Goal: Complete application form

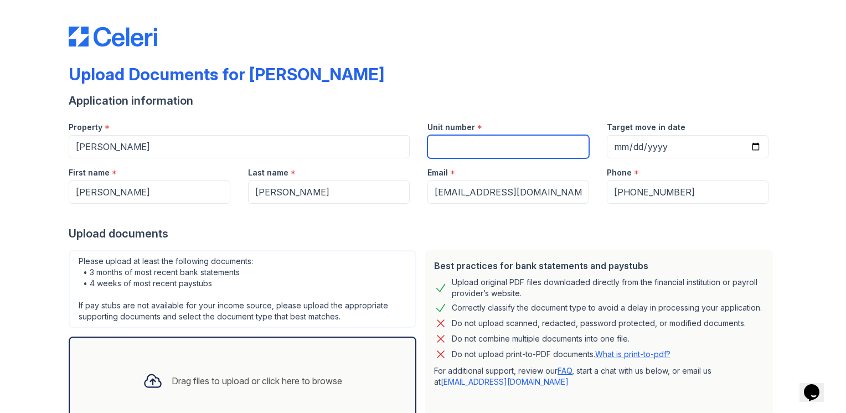
click at [468, 147] on input "Unit number" at bounding box center [509, 146] width 162 height 23
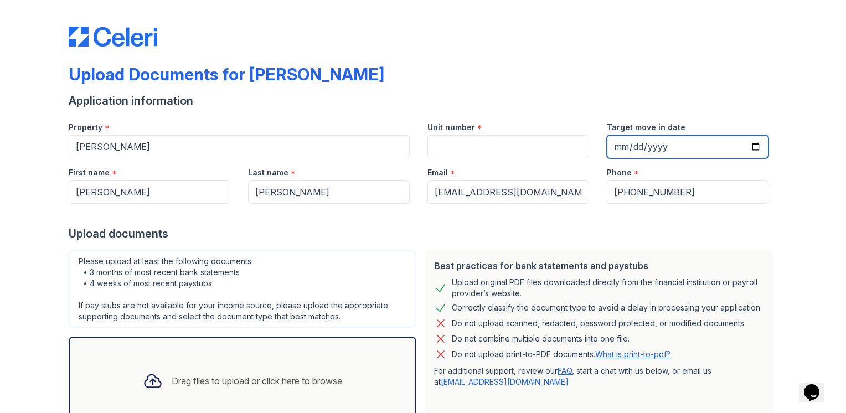
click at [709, 147] on input "Target move in date" at bounding box center [688, 146] width 162 height 23
click at [617, 146] on input "Target move in date" at bounding box center [688, 146] width 162 height 23
click at [683, 148] on input "Target move in date" at bounding box center [688, 146] width 162 height 23
type input "[DATE]"
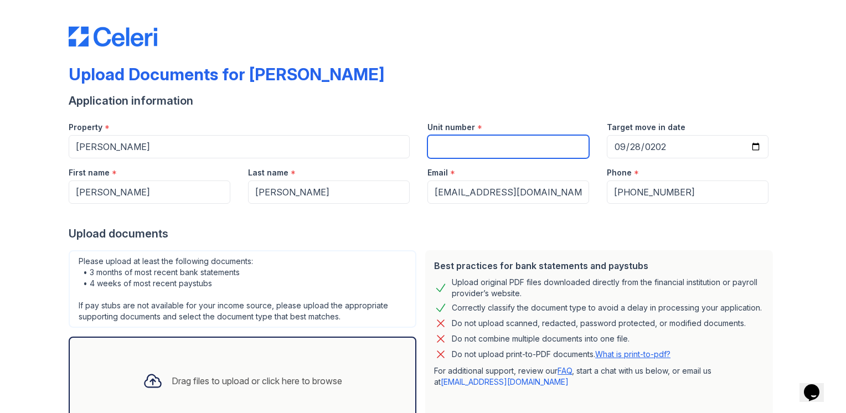
click at [436, 143] on input "Unit number" at bounding box center [509, 146] width 162 height 23
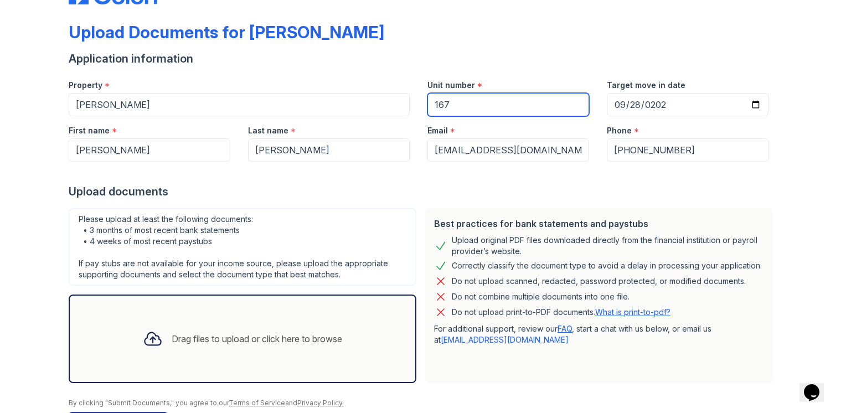
scroll to position [80, 0]
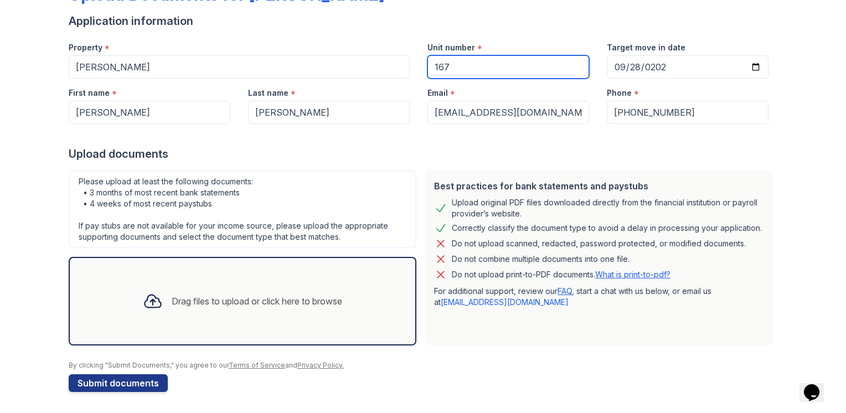
type input "167"
click at [187, 297] on div "Drag files to upload or click here to browse" at bounding box center [257, 301] width 171 height 13
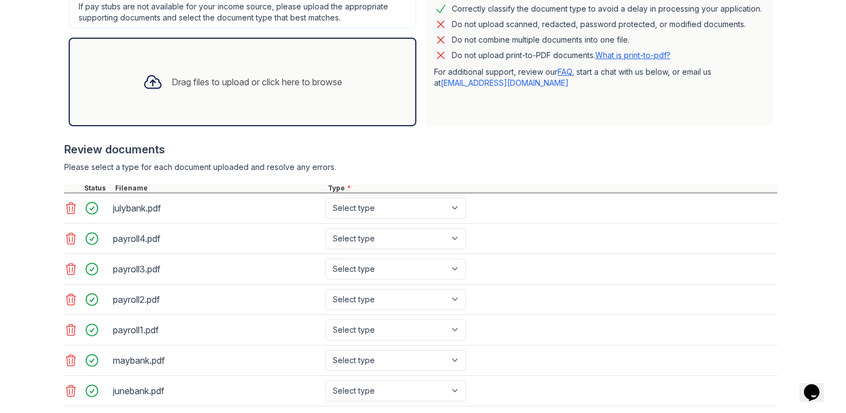
scroll to position [306, 0]
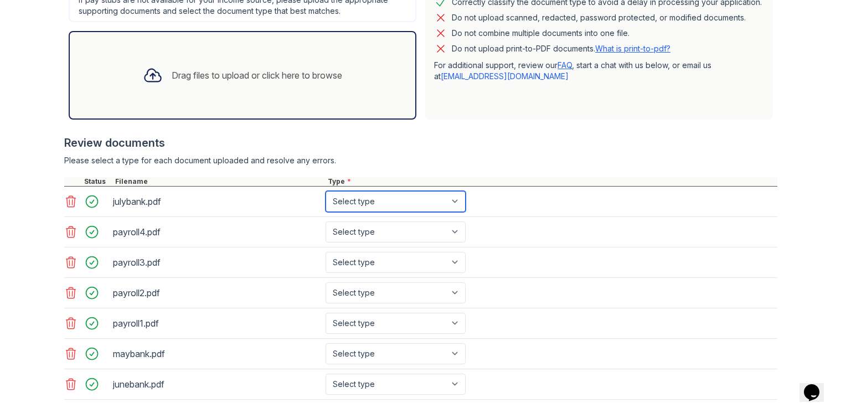
click at [342, 202] on select "Select type Paystub Bank Statement Offer Letter Tax Documents Benefit Award Let…" at bounding box center [396, 201] width 140 height 21
select select "bank_statement"
click at [326, 191] on select "Select type Paystub Bank Statement Offer Letter Tax Documents Benefit Award Let…" at bounding box center [396, 201] width 140 height 21
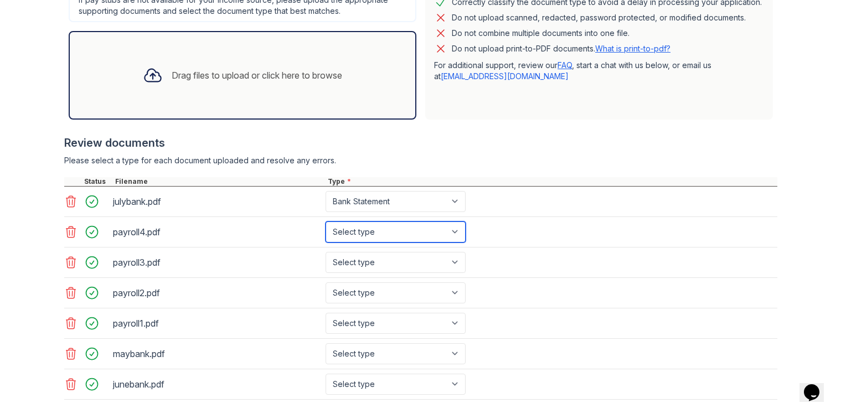
click at [345, 233] on select "Select type Paystub Bank Statement Offer Letter Tax Documents Benefit Award Let…" at bounding box center [396, 232] width 140 height 21
select select "paystub"
click at [326, 222] on select "Select type Paystub Bank Statement Offer Letter Tax Documents Benefit Award Let…" at bounding box center [396, 232] width 140 height 21
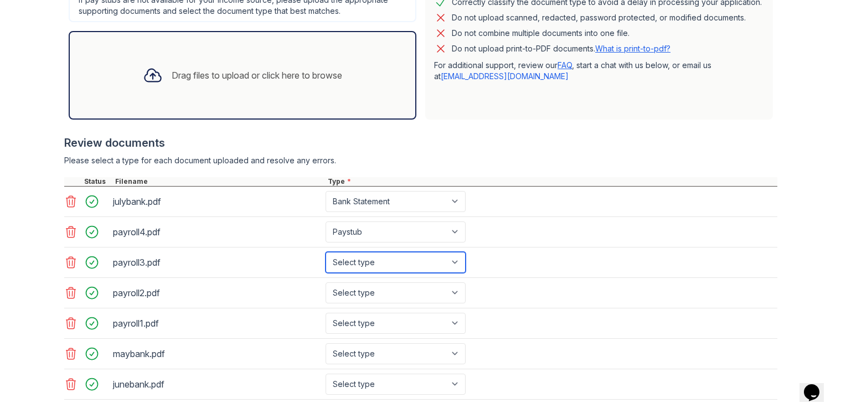
click at [335, 262] on select "Select type Paystub Bank Statement Offer Letter Tax Documents Benefit Award Let…" at bounding box center [396, 262] width 140 height 21
select select "paystub"
click at [326, 252] on select "Select type Paystub Bank Statement Offer Letter Tax Documents Benefit Award Let…" at bounding box center [396, 262] width 140 height 21
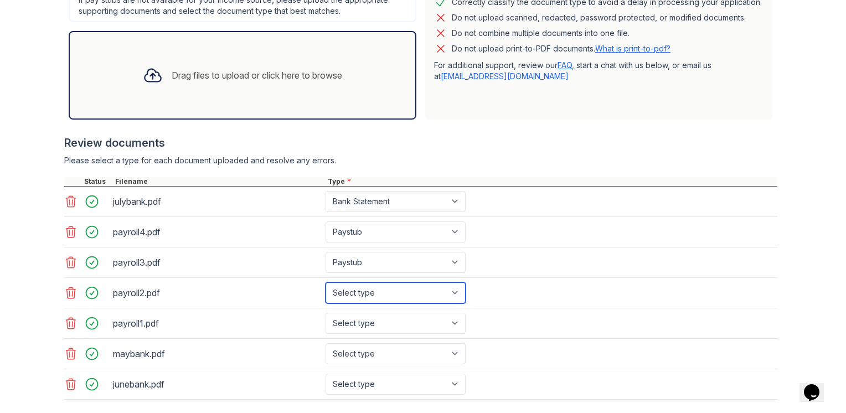
click at [339, 290] on select "Select type Paystub Bank Statement Offer Letter Tax Documents Benefit Award Let…" at bounding box center [396, 292] width 140 height 21
select select "paystub"
click at [326, 282] on select "Select type Paystub Bank Statement Offer Letter Tax Documents Benefit Award Let…" at bounding box center [396, 292] width 140 height 21
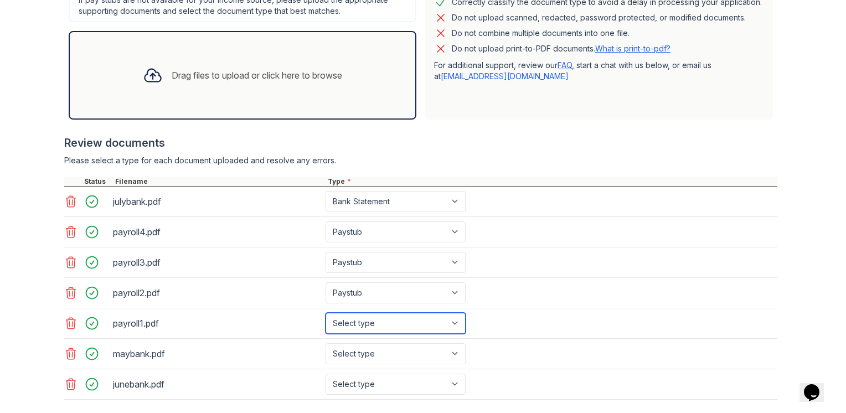
click at [332, 328] on select "Select type Paystub Bank Statement Offer Letter Tax Documents Benefit Award Let…" at bounding box center [396, 323] width 140 height 21
select select "paystub"
click at [326, 313] on select "Select type Paystub Bank Statement Offer Letter Tax Documents Benefit Award Let…" at bounding box center [396, 323] width 140 height 21
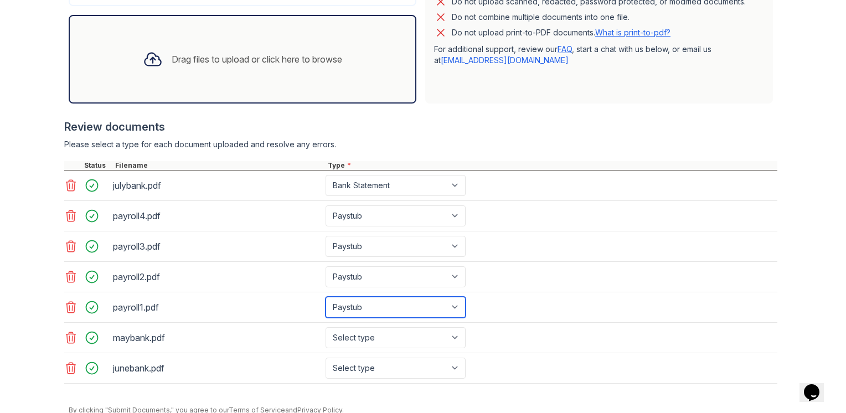
scroll to position [339, 0]
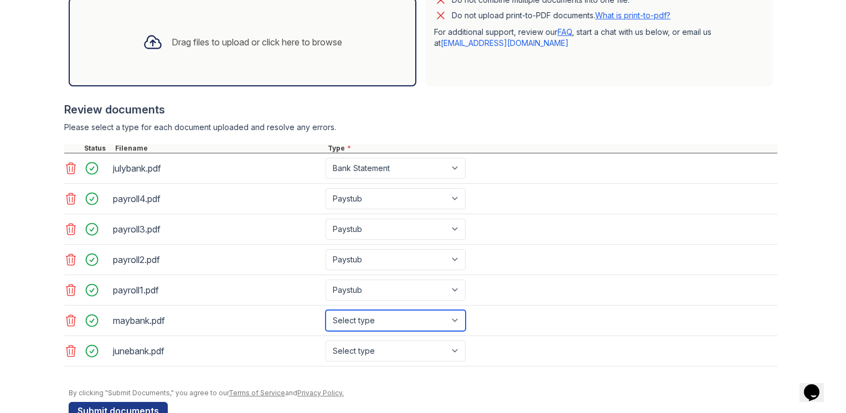
click at [344, 318] on select "Select type Paystub Bank Statement Offer Letter Tax Documents Benefit Award Let…" at bounding box center [396, 320] width 140 height 21
select select "bank_statement"
click at [326, 310] on select "Select type Paystub Bank Statement Offer Letter Tax Documents Benefit Award Let…" at bounding box center [396, 320] width 140 height 21
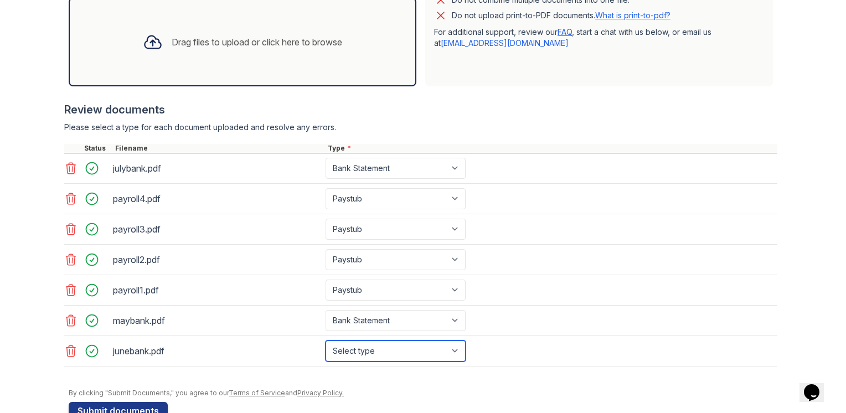
click at [351, 352] on select "Select type Paystub Bank Statement Offer Letter Tax Documents Benefit Award Let…" at bounding box center [396, 351] width 140 height 21
select select "bank_statement"
click at [326, 341] on select "Select type Paystub Bank Statement Offer Letter Tax Documents Benefit Award Let…" at bounding box center [396, 351] width 140 height 21
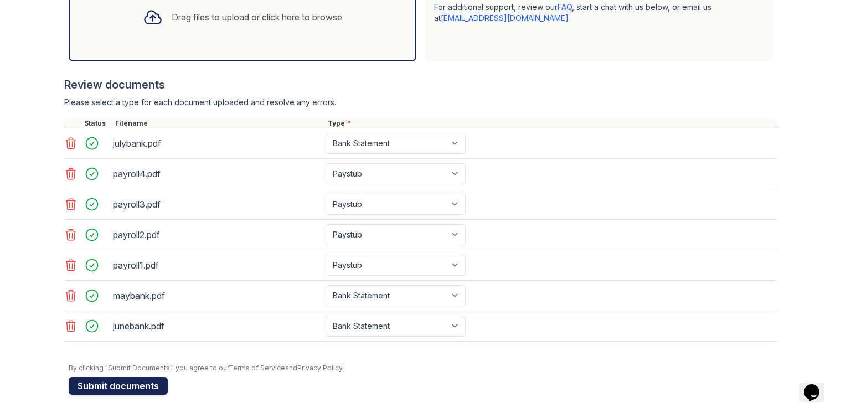
click at [120, 382] on button "Submit documents" at bounding box center [118, 386] width 99 height 18
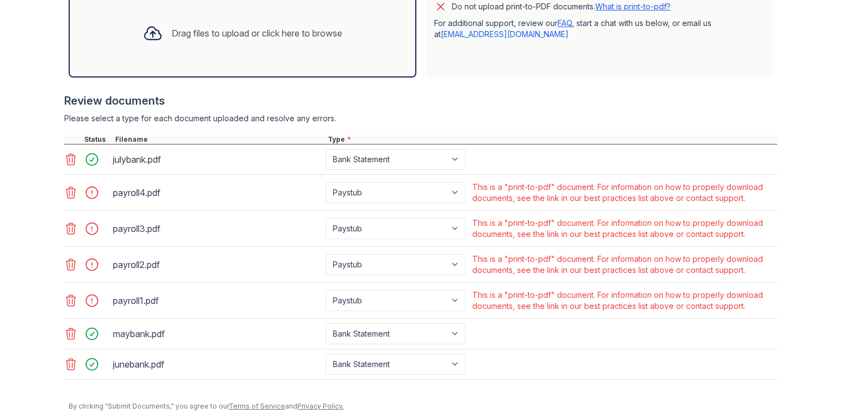
scroll to position [379, 0]
click at [89, 191] on div at bounding box center [95, 192] width 31 height 16
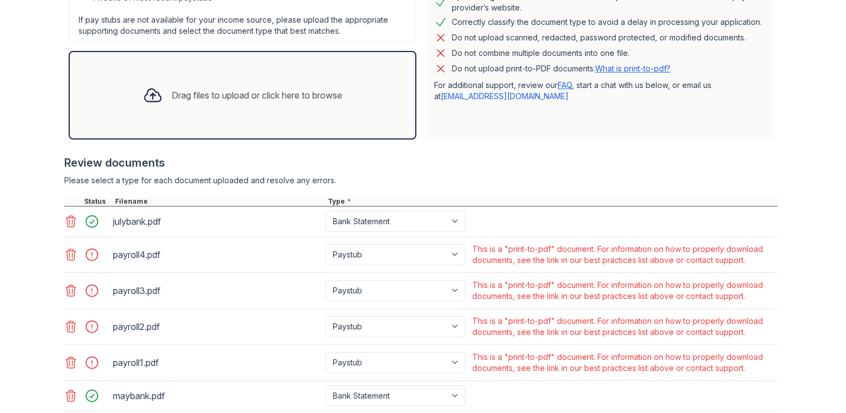
scroll to position [315, 0]
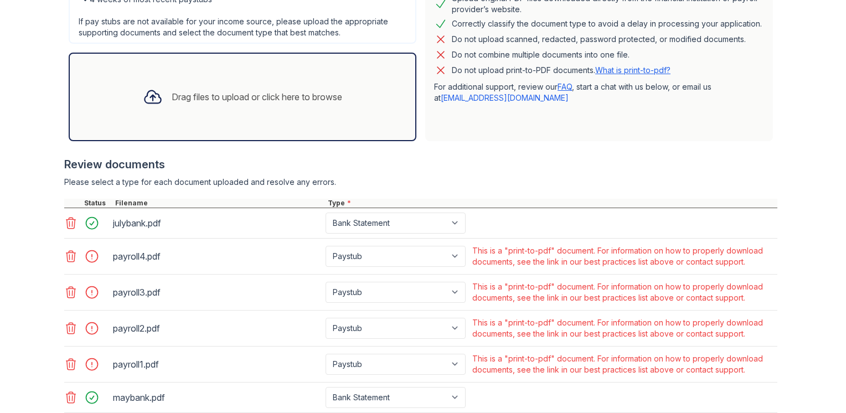
click at [232, 75] on div "Drag files to upload or click here to browse" at bounding box center [243, 97] width 348 height 89
click at [89, 259] on div at bounding box center [95, 257] width 31 height 16
click at [86, 249] on div at bounding box center [95, 257] width 31 height 16
click at [233, 91] on div "Drag files to upload or click here to browse" at bounding box center [257, 96] width 171 height 13
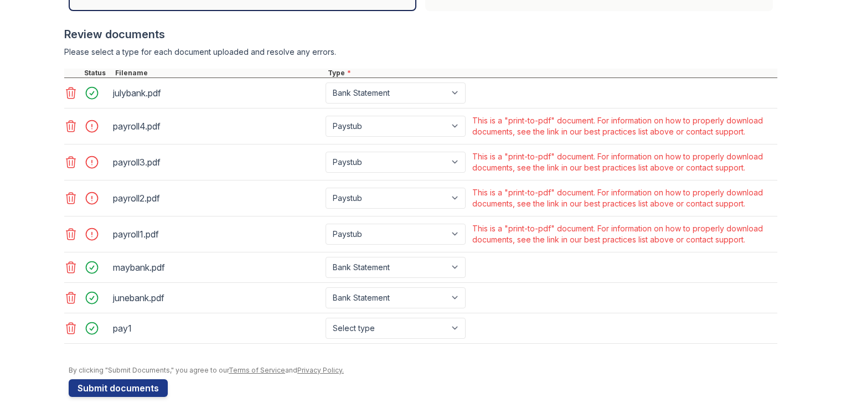
click at [67, 127] on icon at bounding box center [70, 126] width 13 height 13
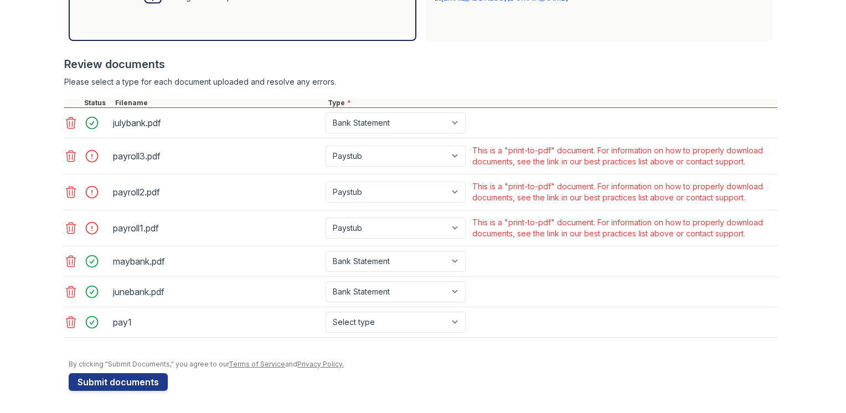
scroll to position [412, 0]
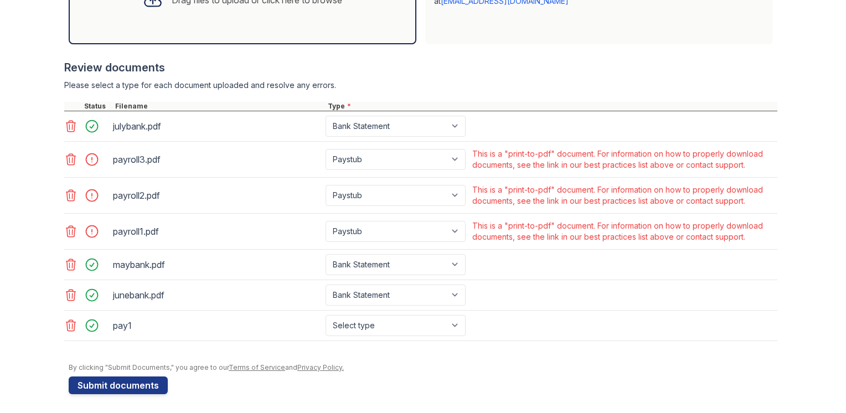
click at [66, 158] on icon at bounding box center [70, 159] width 13 height 13
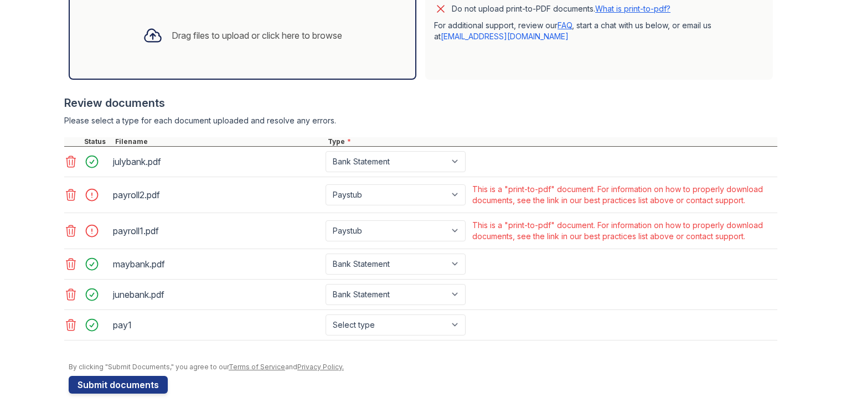
click at [66, 196] on icon at bounding box center [70, 194] width 13 height 13
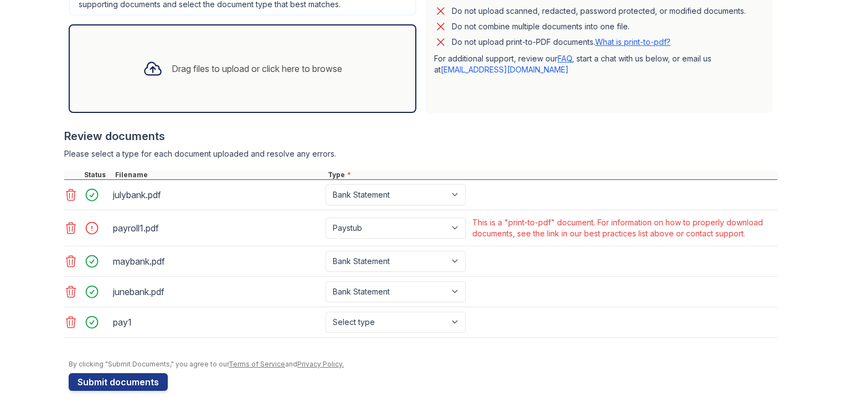
scroll to position [341, 0]
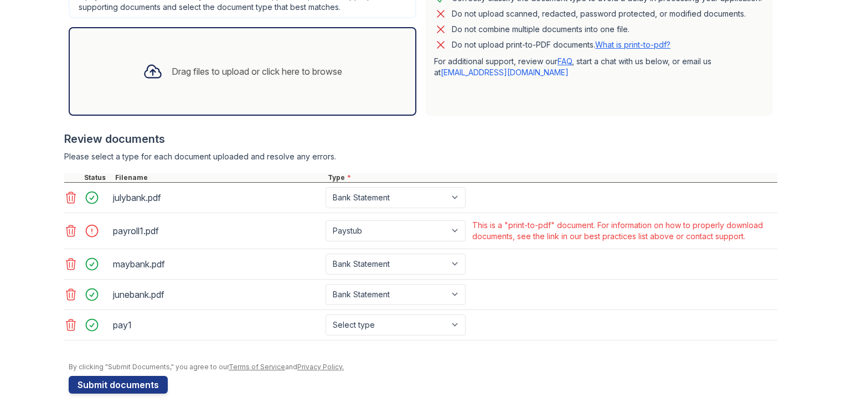
click at [66, 228] on icon at bounding box center [70, 230] width 9 height 11
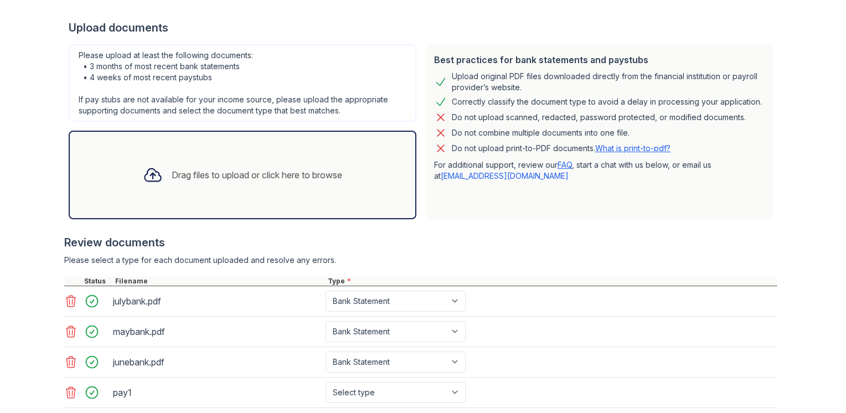
scroll to position [230, 0]
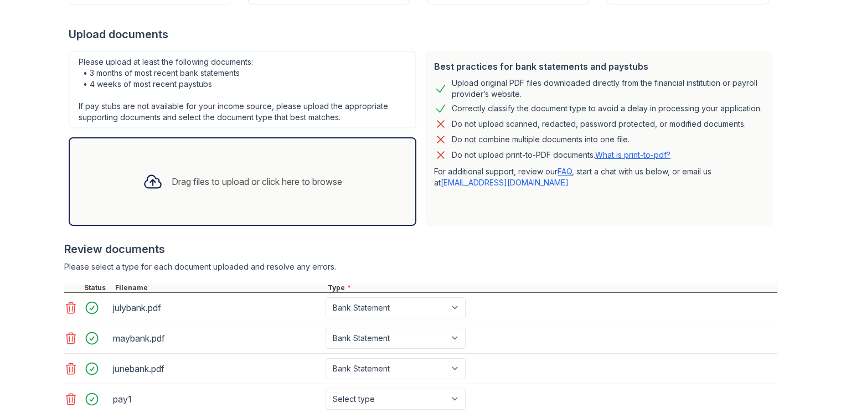
click at [236, 177] on div "Drag files to upload or click here to browse" at bounding box center [257, 181] width 171 height 13
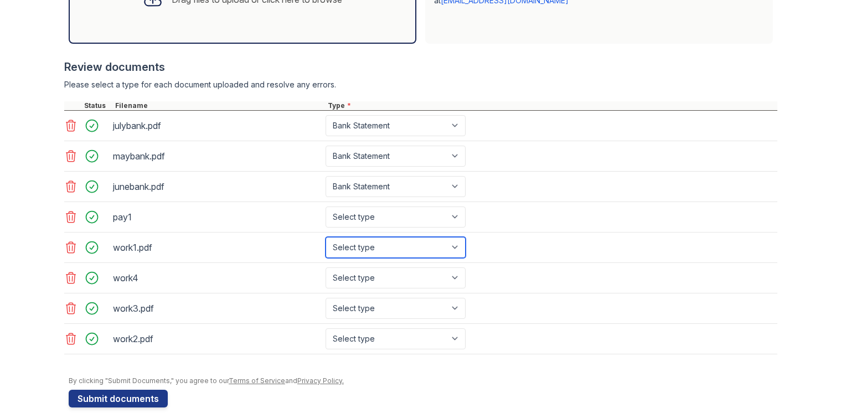
click at [384, 250] on select "Select type Paystub Bank Statement Offer Letter Tax Documents Benefit Award Let…" at bounding box center [396, 247] width 140 height 21
select select "paystub"
click at [326, 237] on select "Select type Paystub Bank Statement Offer Letter Tax Documents Benefit Award Let…" at bounding box center [396, 247] width 140 height 21
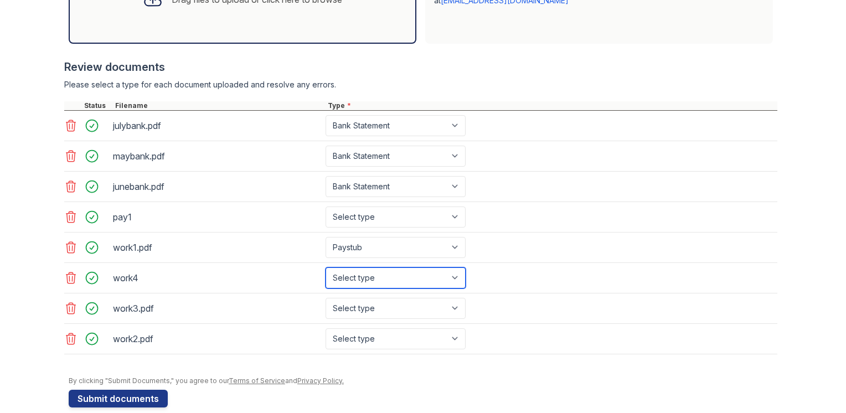
drag, startPoint x: 381, startPoint y: 271, endPoint x: 370, endPoint y: 307, distance: 37.1
click at [370, 307] on div "julybank.pdf Paystub Bank Statement Offer Letter Tax Documents Benefit Award Le…" at bounding box center [420, 233] width 713 height 244
select select "paystub"
click at [326, 267] on select "Select type Paystub Bank Statement Offer Letter Tax Documents Benefit Award Let…" at bounding box center [396, 277] width 140 height 21
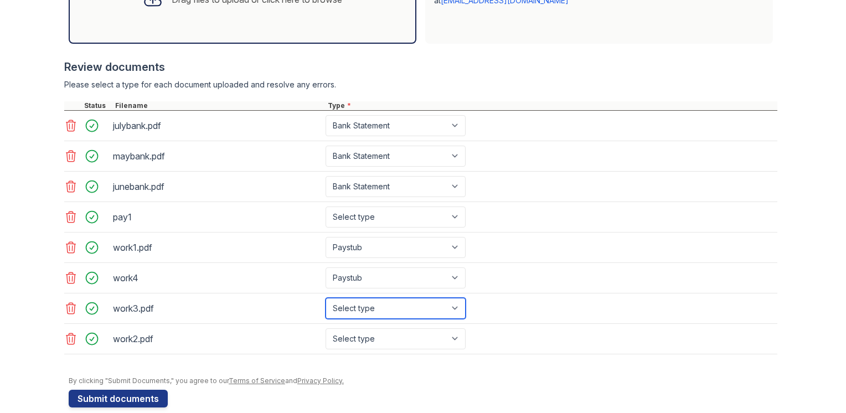
click at [370, 308] on select "Select type Paystub Bank Statement Offer Letter Tax Documents Benefit Award Let…" at bounding box center [396, 308] width 140 height 21
select select "paystub"
click at [326, 298] on select "Select type Paystub Bank Statement Offer Letter Tax Documents Benefit Award Let…" at bounding box center [396, 308] width 140 height 21
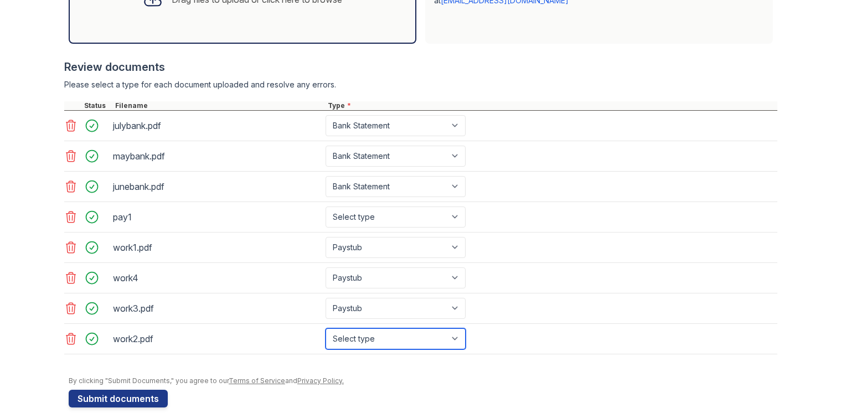
click at [352, 335] on select "Select type Paystub Bank Statement Offer Letter Tax Documents Benefit Award Let…" at bounding box center [396, 338] width 140 height 21
select select "paystub"
click at [326, 328] on select "Select type Paystub Bank Statement Offer Letter Tax Documents Benefit Award Let…" at bounding box center [396, 338] width 140 height 21
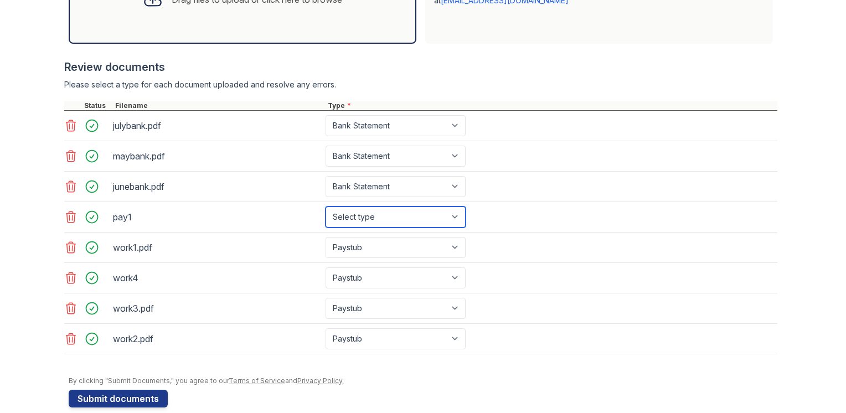
click at [352, 215] on select "Select type Paystub Bank Statement Offer Letter Tax Documents Benefit Award Let…" at bounding box center [396, 217] width 140 height 21
select select "paystub"
click at [326, 207] on select "Select type Paystub Bank Statement Offer Letter Tax Documents Benefit Award Let…" at bounding box center [396, 217] width 140 height 21
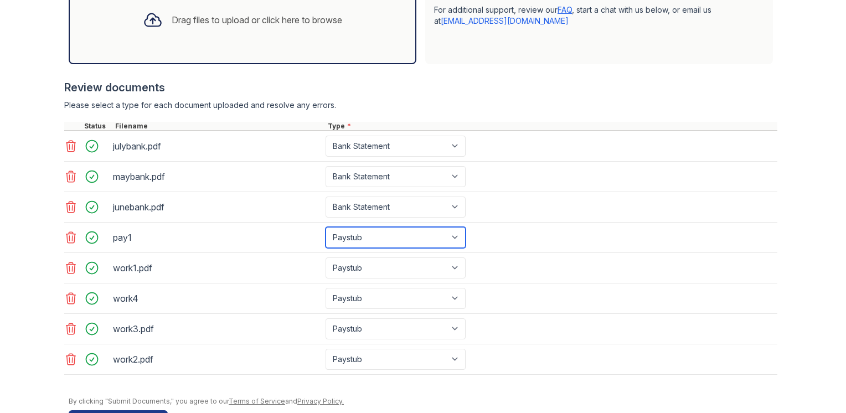
scroll to position [425, 0]
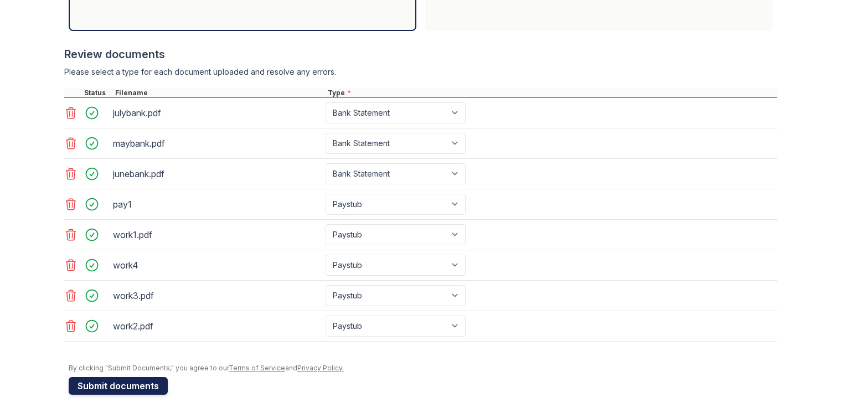
click at [127, 383] on button "Submit documents" at bounding box center [118, 386] width 99 height 18
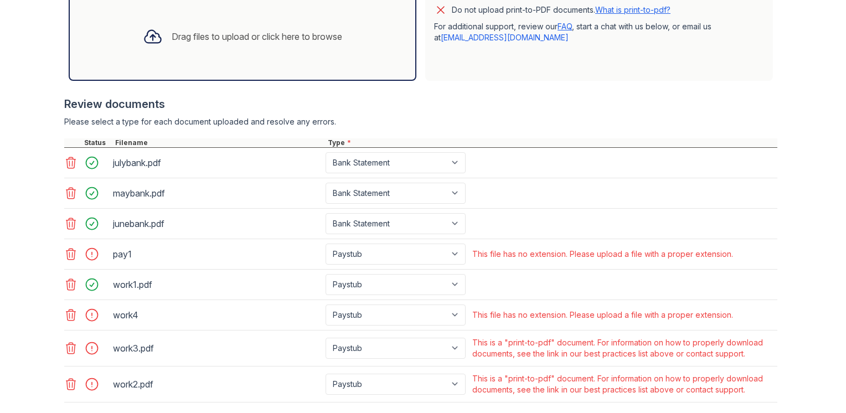
scroll to position [436, 0]
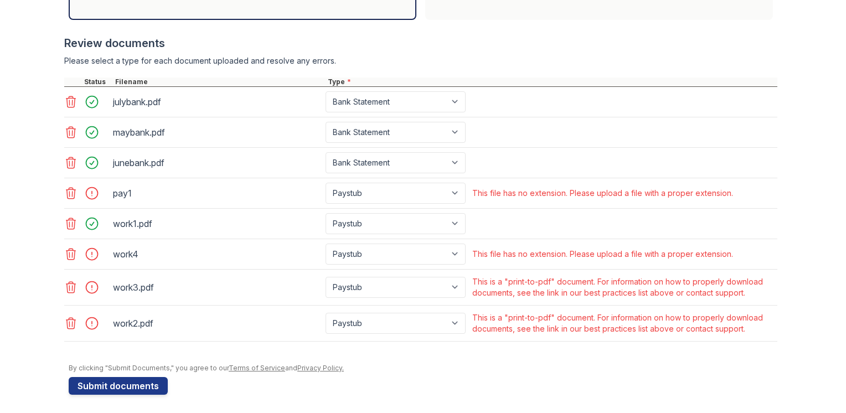
click at [86, 192] on div at bounding box center [95, 194] width 31 height 16
drag, startPoint x: 88, startPoint y: 196, endPoint x: 217, endPoint y: 213, distance: 130.2
click at [217, 213] on div "julybank.pdf Paystub Bank Statement Offer Letter Tax Documents Benefit Award Le…" at bounding box center [420, 214] width 713 height 255
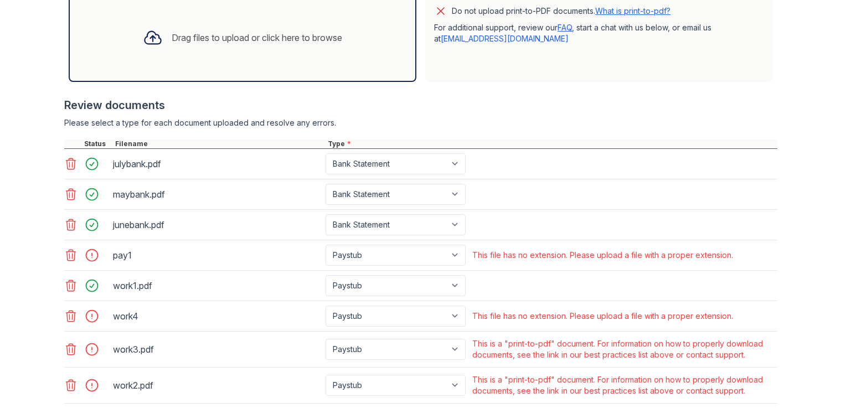
scroll to position [341, 0]
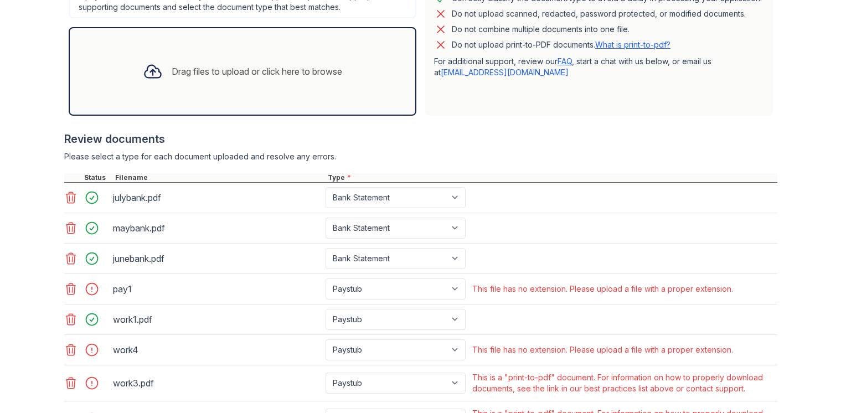
click at [332, 146] on div "Review documents Please select a type for each document uploaded and resolve an…" at bounding box center [420, 284] width 713 height 328
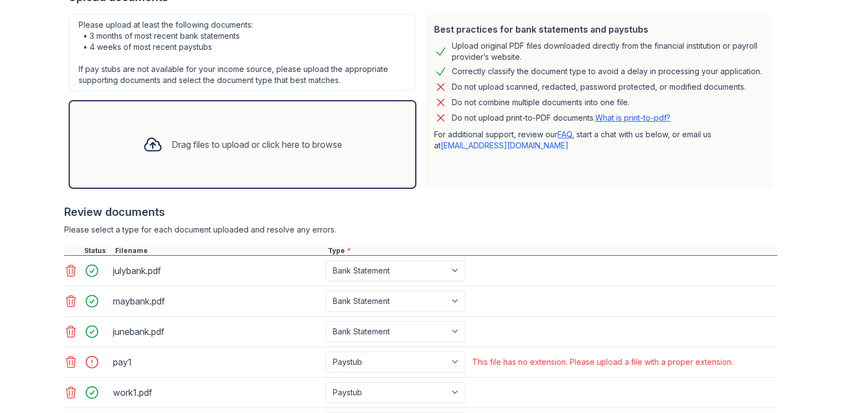
scroll to position [268, 0]
click at [245, 155] on div "Drag files to upload or click here to browse" at bounding box center [242, 144] width 217 height 38
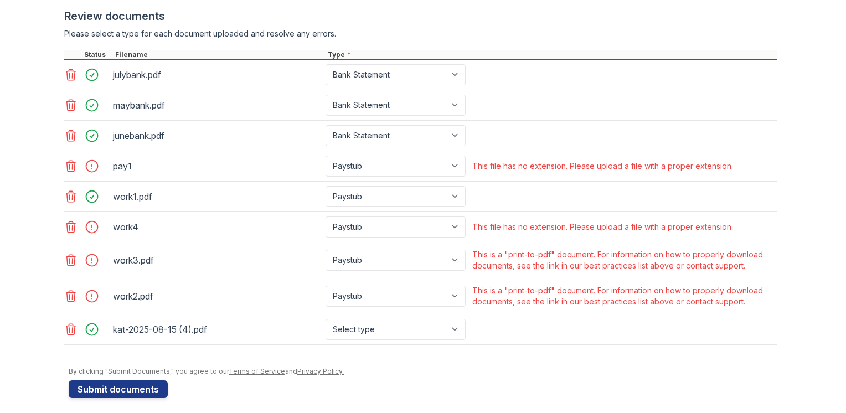
click at [69, 166] on icon at bounding box center [70, 166] width 13 height 13
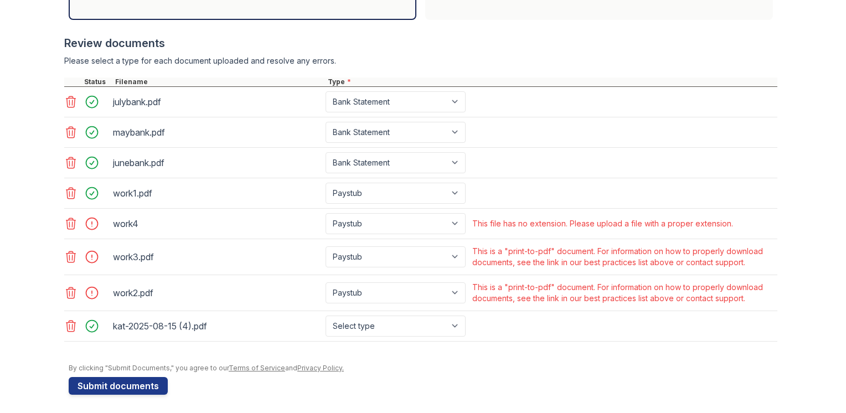
click at [66, 224] on icon at bounding box center [70, 223] width 9 height 11
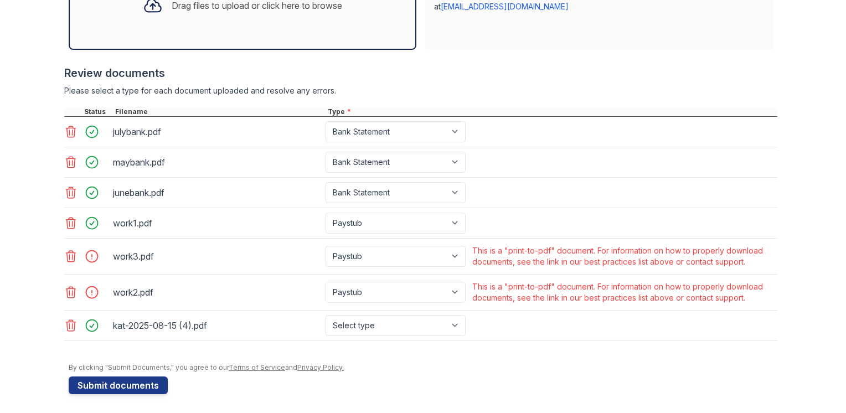
click at [66, 224] on icon at bounding box center [70, 223] width 9 height 11
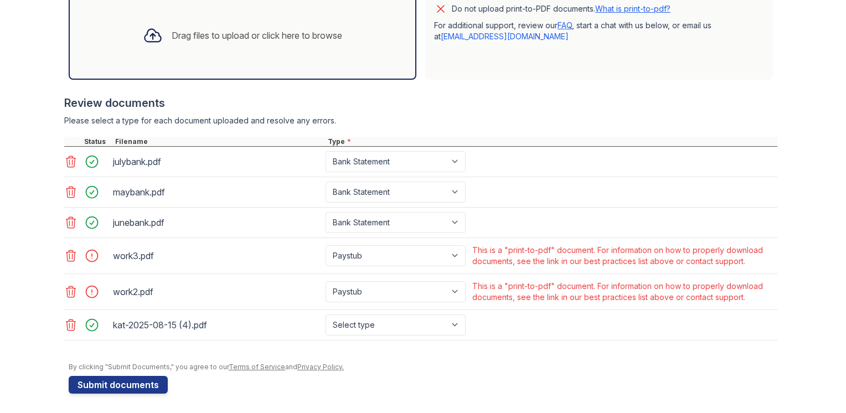
click at [66, 255] on icon at bounding box center [70, 255] width 13 height 13
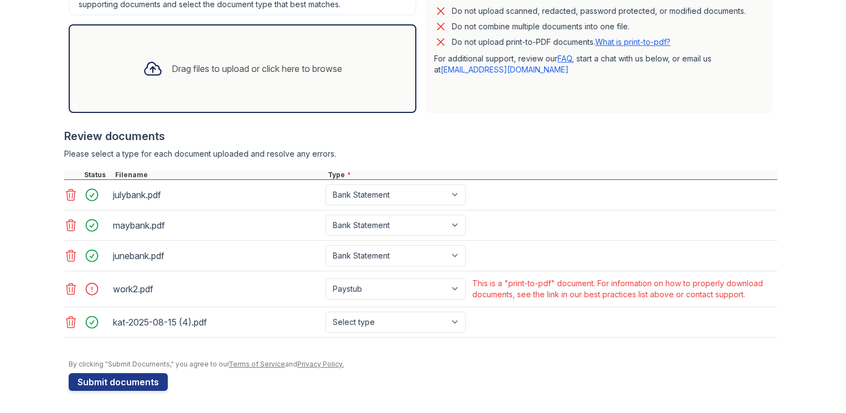
scroll to position [341, 0]
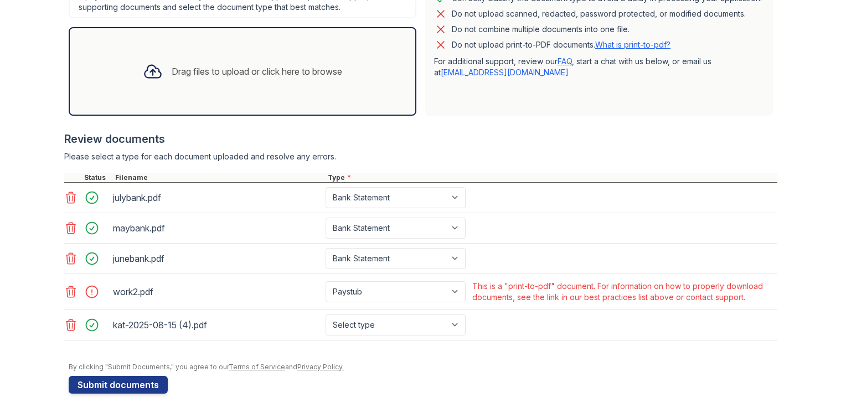
click at [66, 296] on div at bounding box center [72, 292] width 16 height 16
click at [66, 291] on icon at bounding box center [70, 291] width 9 height 11
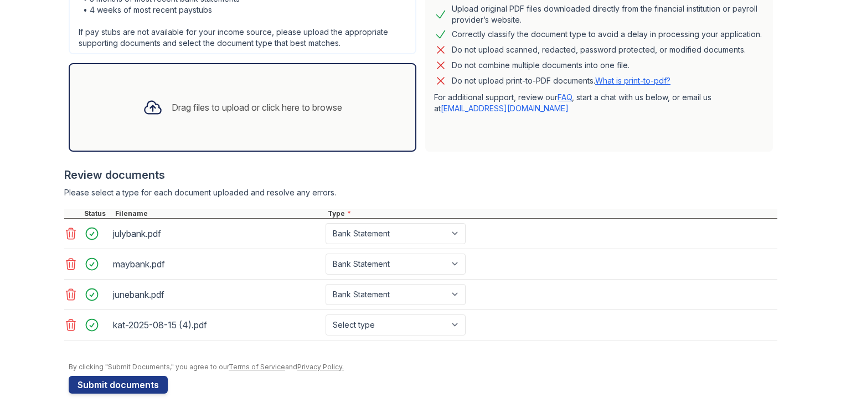
click at [209, 112] on div "Drag files to upload or click here to browse" at bounding box center [257, 107] width 171 height 13
click at [179, 126] on div "Drag files to upload or click here to browse" at bounding box center [243, 107] width 348 height 89
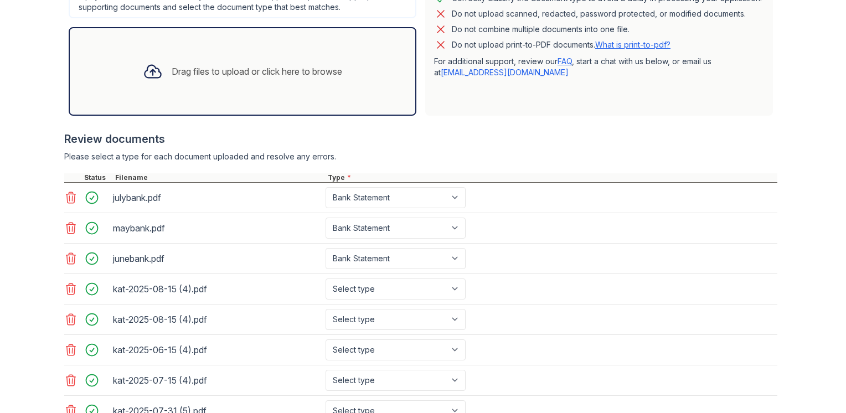
scroll to position [425, 0]
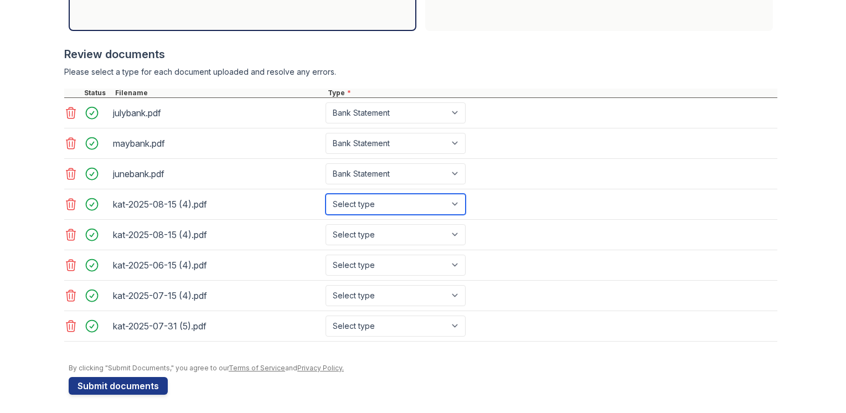
click at [382, 207] on select "Select type Paystub Bank Statement Offer Letter Tax Documents Benefit Award Let…" at bounding box center [396, 204] width 140 height 21
select select "paystub"
click at [326, 194] on select "Select type Paystub Bank Statement Offer Letter Tax Documents Benefit Award Let…" at bounding box center [396, 204] width 140 height 21
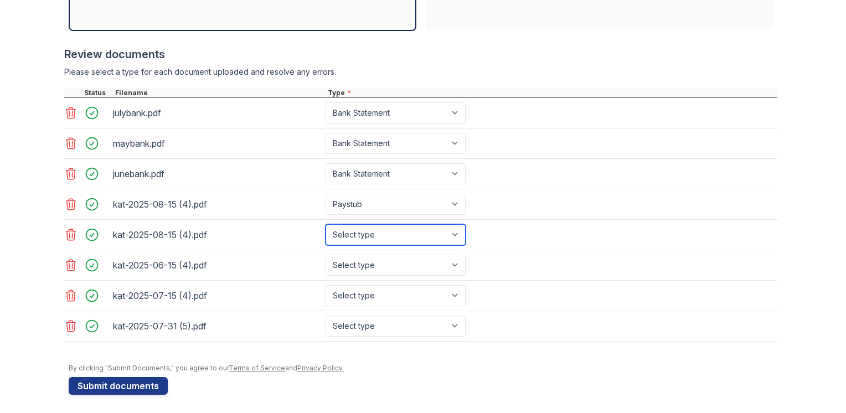
click at [375, 238] on select "Select type Paystub Bank Statement Offer Letter Tax Documents Benefit Award Let…" at bounding box center [396, 234] width 140 height 21
click at [375, 239] on select "Select type Paystub Bank Statement Offer Letter Tax Documents Benefit Award Let…" at bounding box center [396, 234] width 140 height 21
select select "paystub"
click at [326, 224] on select "Select type Paystub Bank Statement Offer Letter Tax Documents Benefit Award Let…" at bounding box center [396, 234] width 140 height 21
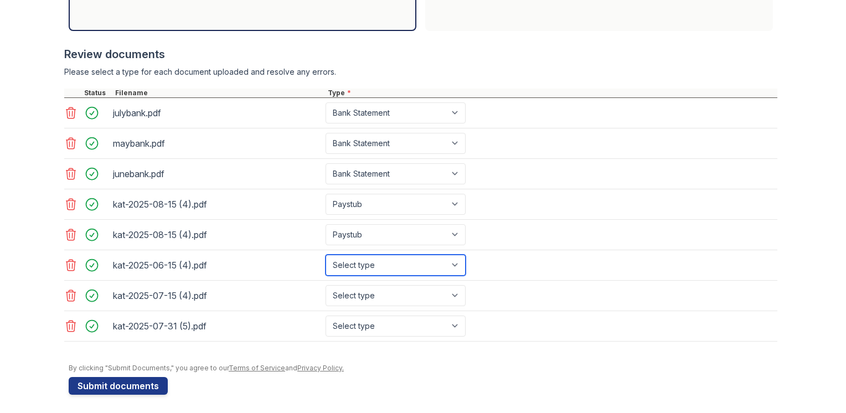
drag, startPoint x: 379, startPoint y: 264, endPoint x: 366, endPoint y: 295, distance: 33.2
click at [366, 295] on div "julybank.pdf Paystub Bank Statement Offer Letter Tax Documents Benefit Award Le…" at bounding box center [420, 220] width 713 height 244
select select "paystub"
click at [326, 255] on select "Select type Paystub Bank Statement Offer Letter Tax Documents Benefit Award Let…" at bounding box center [396, 265] width 140 height 21
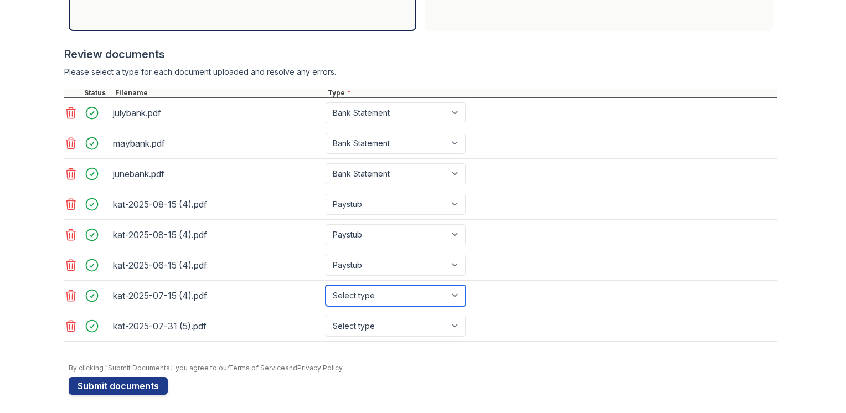
click at [374, 290] on select "Select type Paystub Bank Statement Offer Letter Tax Documents Benefit Award Let…" at bounding box center [396, 295] width 140 height 21
select select "paystub"
click at [326, 285] on select "Select type Paystub Bank Statement Offer Letter Tax Documents Benefit Award Let…" at bounding box center [396, 295] width 140 height 21
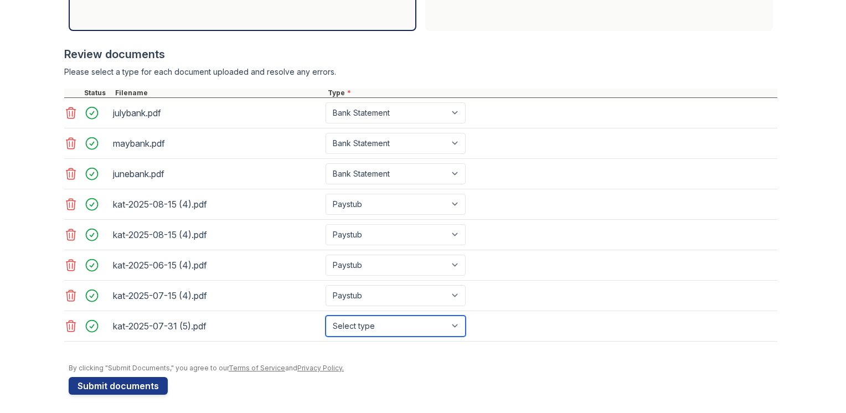
click at [369, 320] on select "Select type Paystub Bank Statement Offer Letter Tax Documents Benefit Award Let…" at bounding box center [396, 326] width 140 height 21
select select "paystub"
click at [326, 316] on select "Select type Paystub Bank Statement Offer Letter Tax Documents Benefit Award Let…" at bounding box center [396, 326] width 140 height 21
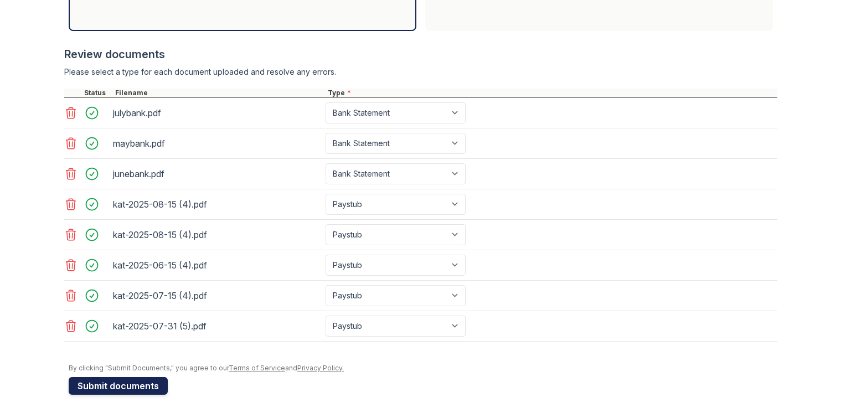
click at [126, 382] on button "Submit documents" at bounding box center [118, 386] width 99 height 18
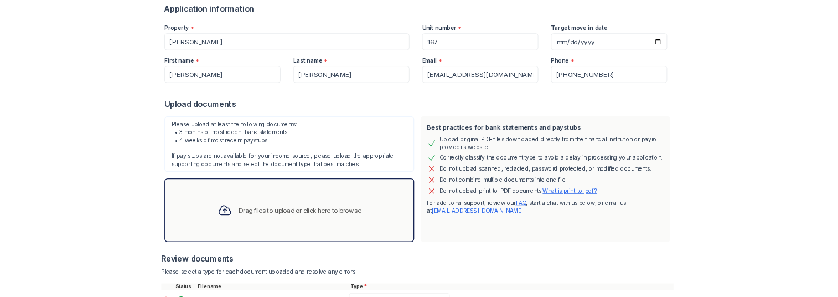
scroll to position [120, 0]
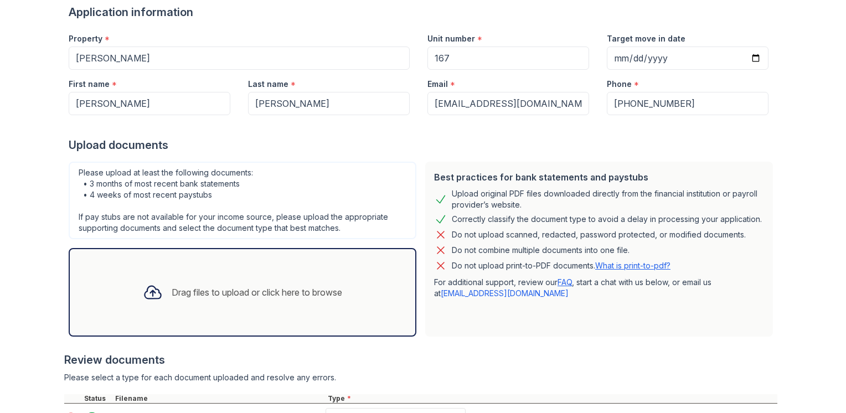
click at [642, 265] on link "What is print-to-pdf?" at bounding box center [632, 265] width 75 height 9
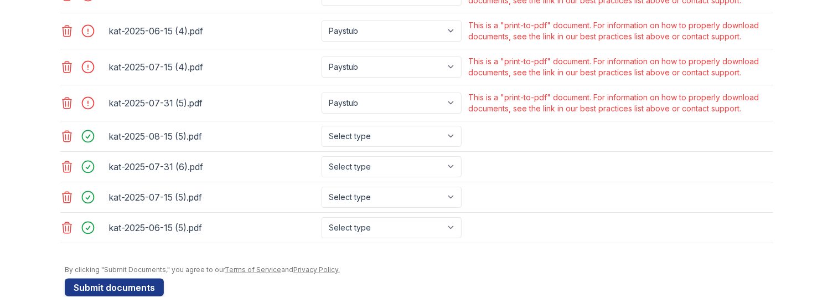
scroll to position [691, 0]
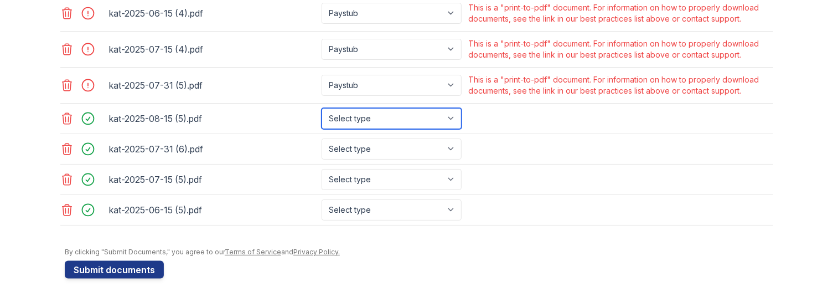
click at [400, 123] on select "Select type Paystub Bank Statement Offer Letter Tax Documents Benefit Award Let…" at bounding box center [392, 118] width 140 height 21
select select "paystub"
click at [322, 108] on select "Select type Paystub Bank Statement Offer Letter Tax Documents Benefit Award Let…" at bounding box center [392, 118] width 140 height 21
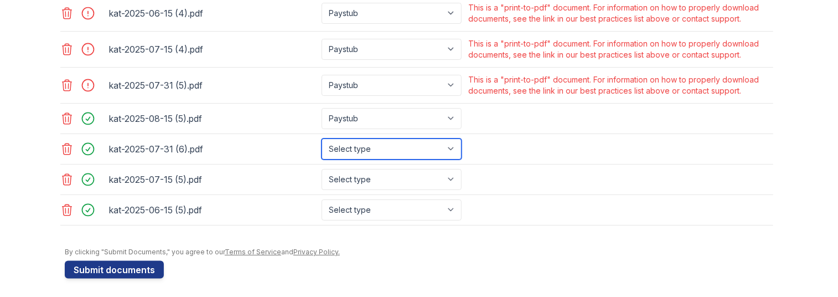
click at [390, 151] on select "Select type Paystub Bank Statement Offer Letter Tax Documents Benefit Award Let…" at bounding box center [392, 148] width 140 height 21
select select "paystub"
click at [322, 138] on select "Select type Paystub Bank Statement Offer Letter Tax Documents Benefit Award Let…" at bounding box center [392, 148] width 140 height 21
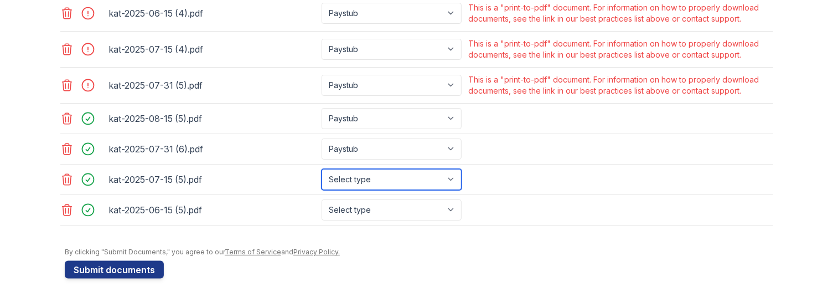
click at [383, 178] on select "Select type Paystub Bank Statement Offer Letter Tax Documents Benefit Award Let…" at bounding box center [392, 179] width 140 height 21
select select "paystub"
click at [322, 169] on select "Select type Paystub Bank Statement Offer Letter Tax Documents Benefit Award Let…" at bounding box center [392, 179] width 140 height 21
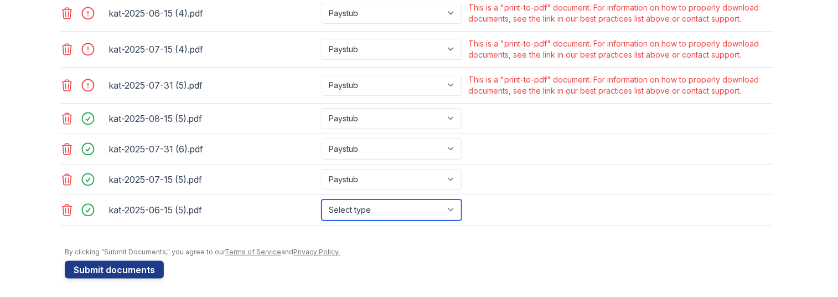
click at [387, 208] on select "Select type Paystub Bank Statement Offer Letter Tax Documents Benefit Award Let…" at bounding box center [392, 209] width 140 height 21
select select "paystub"
click at [322, 199] on select "Select type Paystub Bank Statement Offer Letter Tax Documents Benefit Award Let…" at bounding box center [392, 209] width 140 height 21
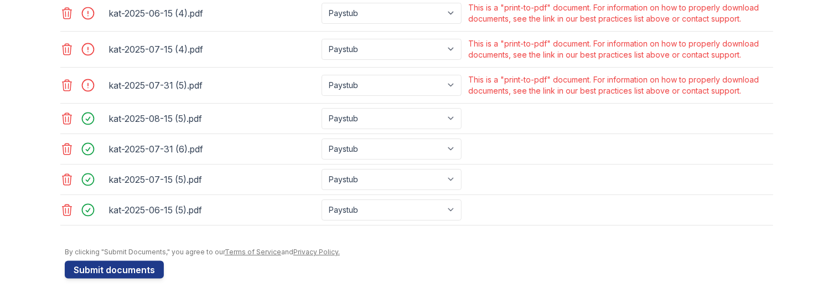
click at [60, 82] on icon at bounding box center [66, 85] width 13 height 13
click at [62, 49] on icon at bounding box center [66, 49] width 13 height 13
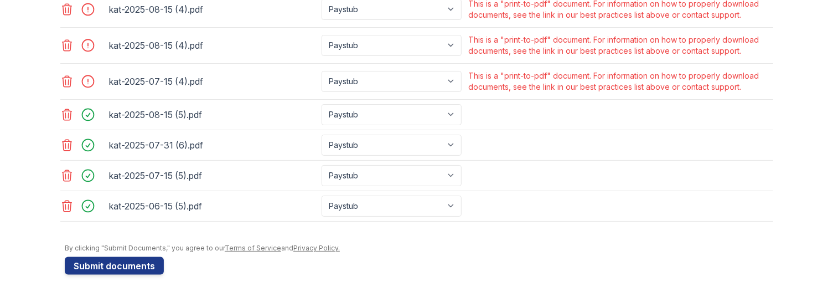
scroll to position [619, 0]
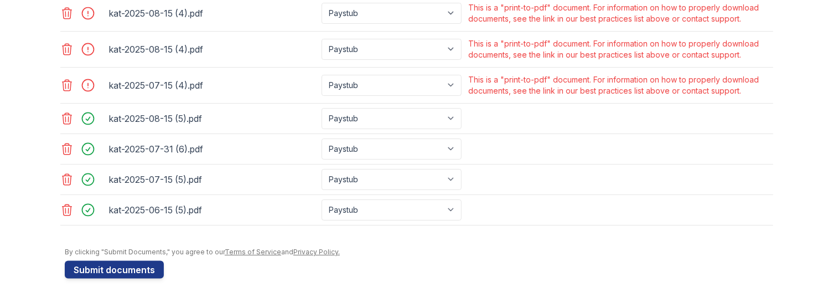
click at [63, 81] on icon at bounding box center [66, 85] width 13 height 13
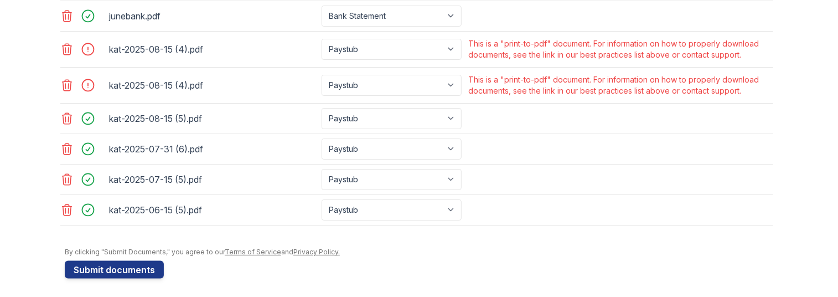
click at [63, 81] on icon at bounding box center [66, 85] width 13 height 13
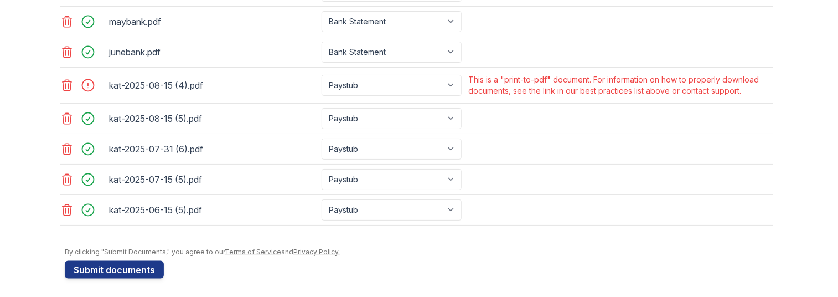
click at [63, 81] on icon at bounding box center [66, 85] width 13 height 13
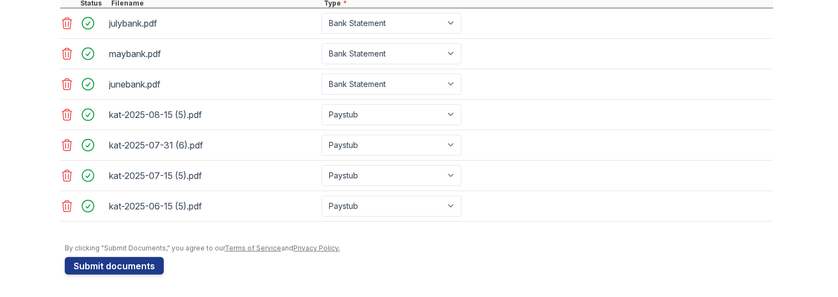
scroll to position [512, 0]
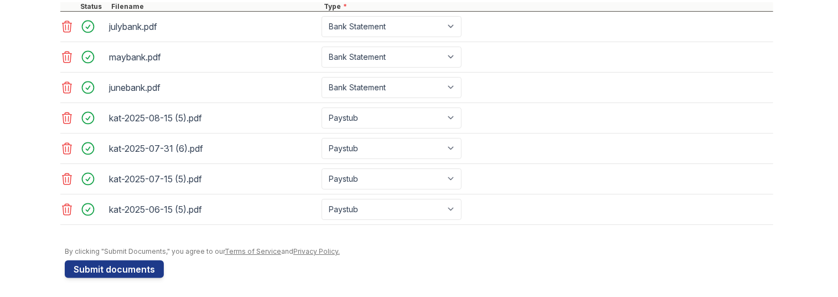
click at [102, 260] on button "Submit documents" at bounding box center [114, 269] width 99 height 18
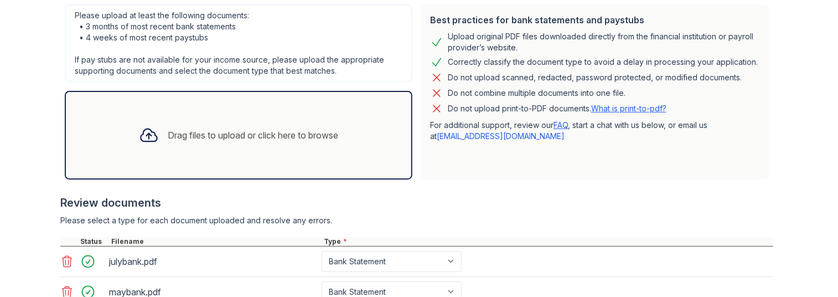
scroll to position [277, 0]
click at [654, 112] on link "What is print-to-pdf?" at bounding box center [628, 108] width 75 height 9
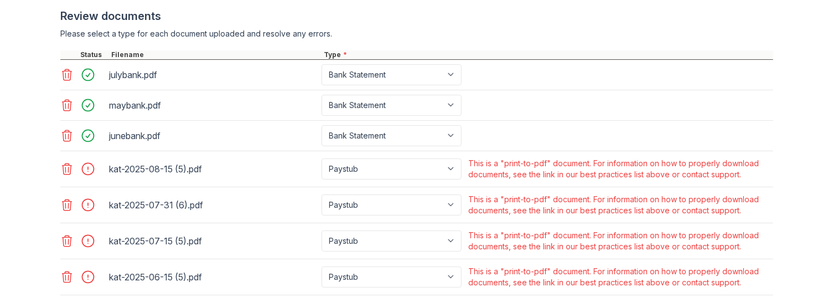
scroll to position [463, 0]
click at [60, 169] on icon at bounding box center [66, 169] width 13 height 13
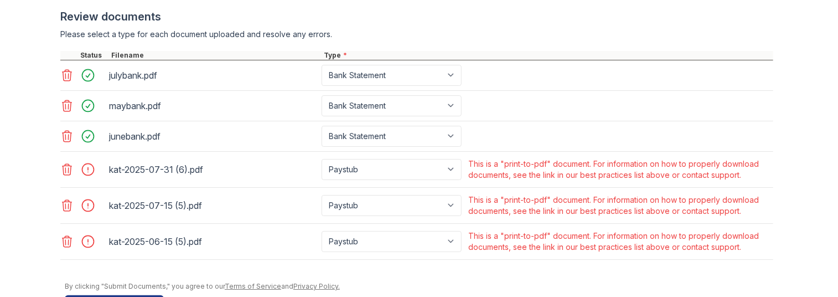
click at [64, 172] on icon at bounding box center [66, 169] width 13 height 13
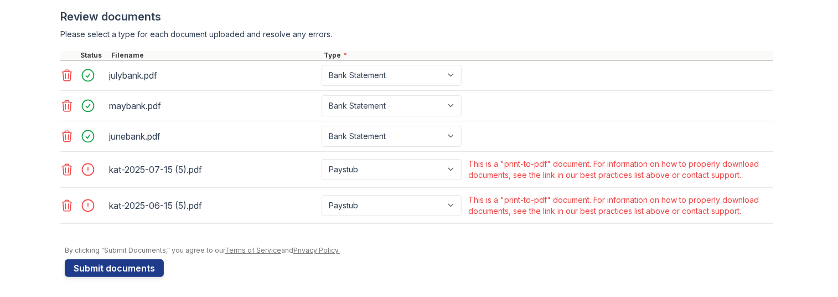
click at [63, 208] on icon at bounding box center [66, 205] width 13 height 13
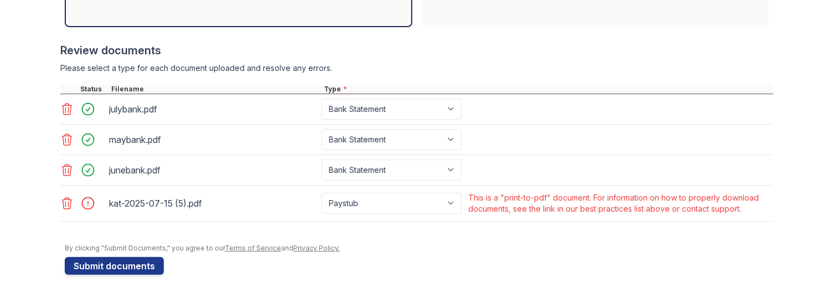
scroll to position [427, 0]
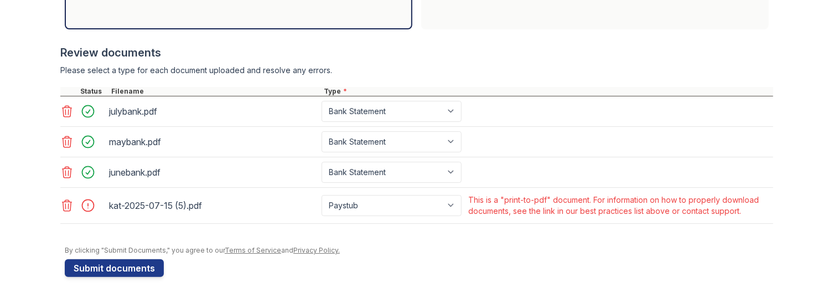
click at [63, 204] on icon at bounding box center [67, 205] width 9 height 11
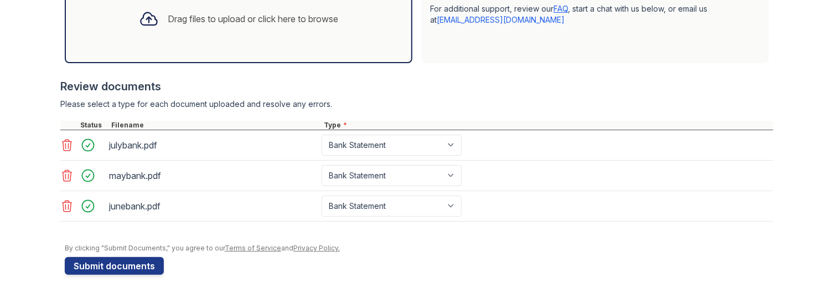
scroll to position [391, 0]
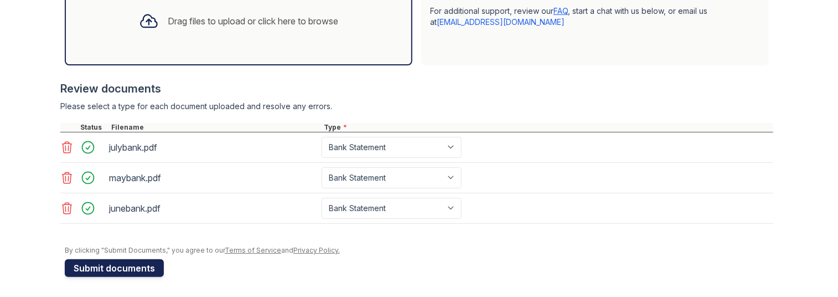
click at [138, 265] on button "Submit documents" at bounding box center [114, 268] width 99 height 18
